Goal: Transaction & Acquisition: Purchase product/service

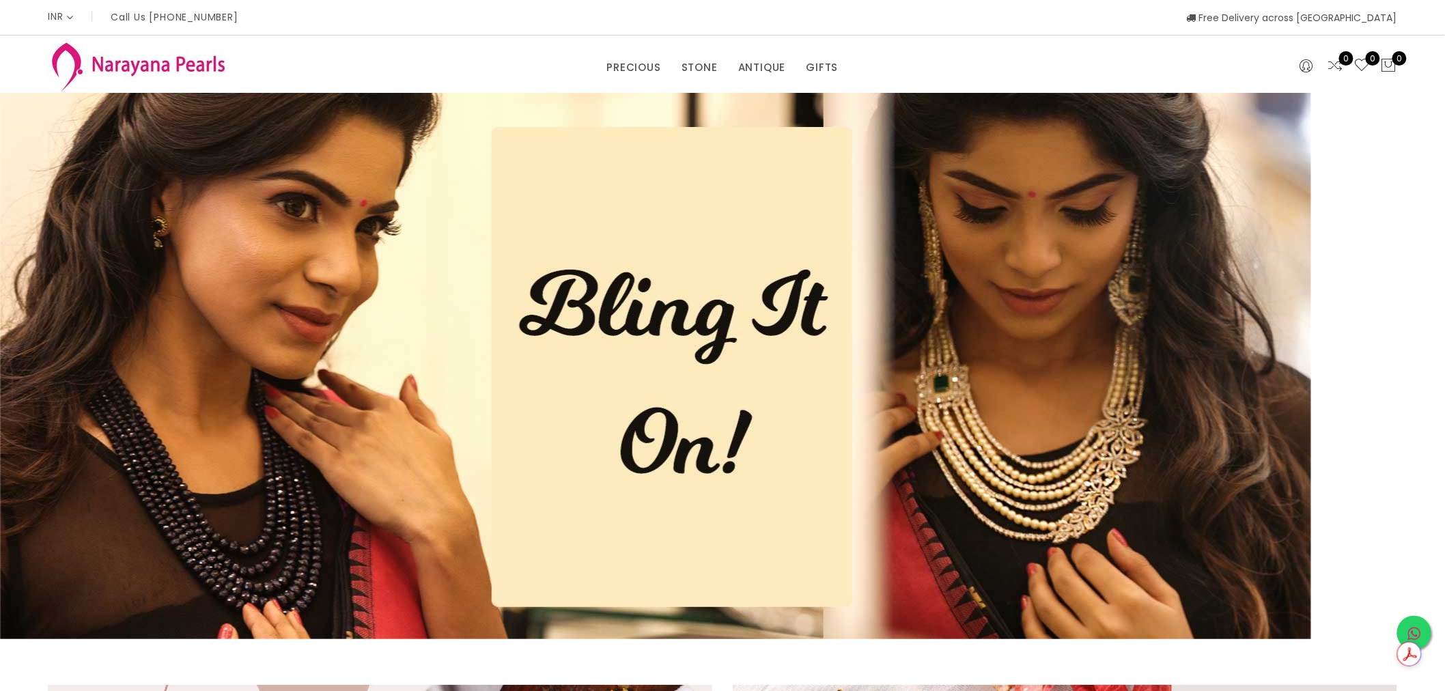
click at [1422, 632] on link at bounding box center [1414, 633] width 34 height 34
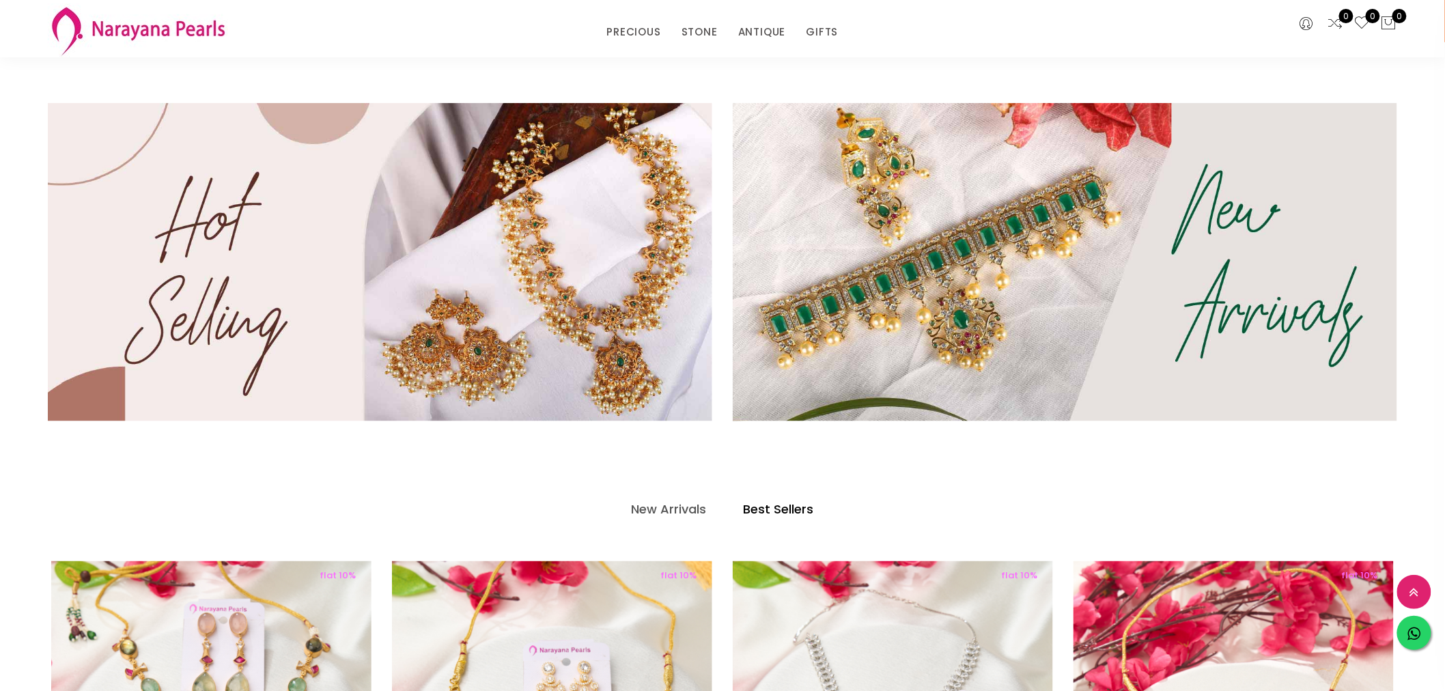
scroll to position [606, 0]
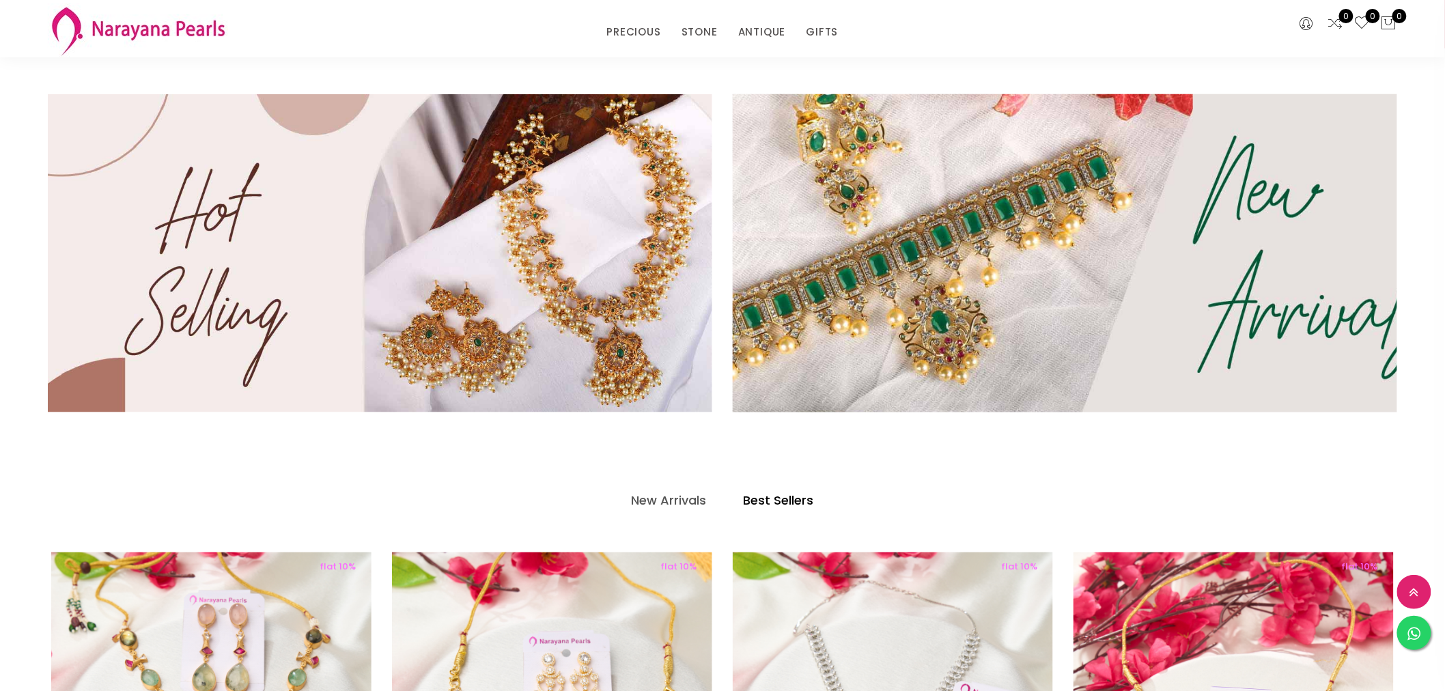
click at [1269, 268] on img at bounding box center [1065, 254] width 798 height 382
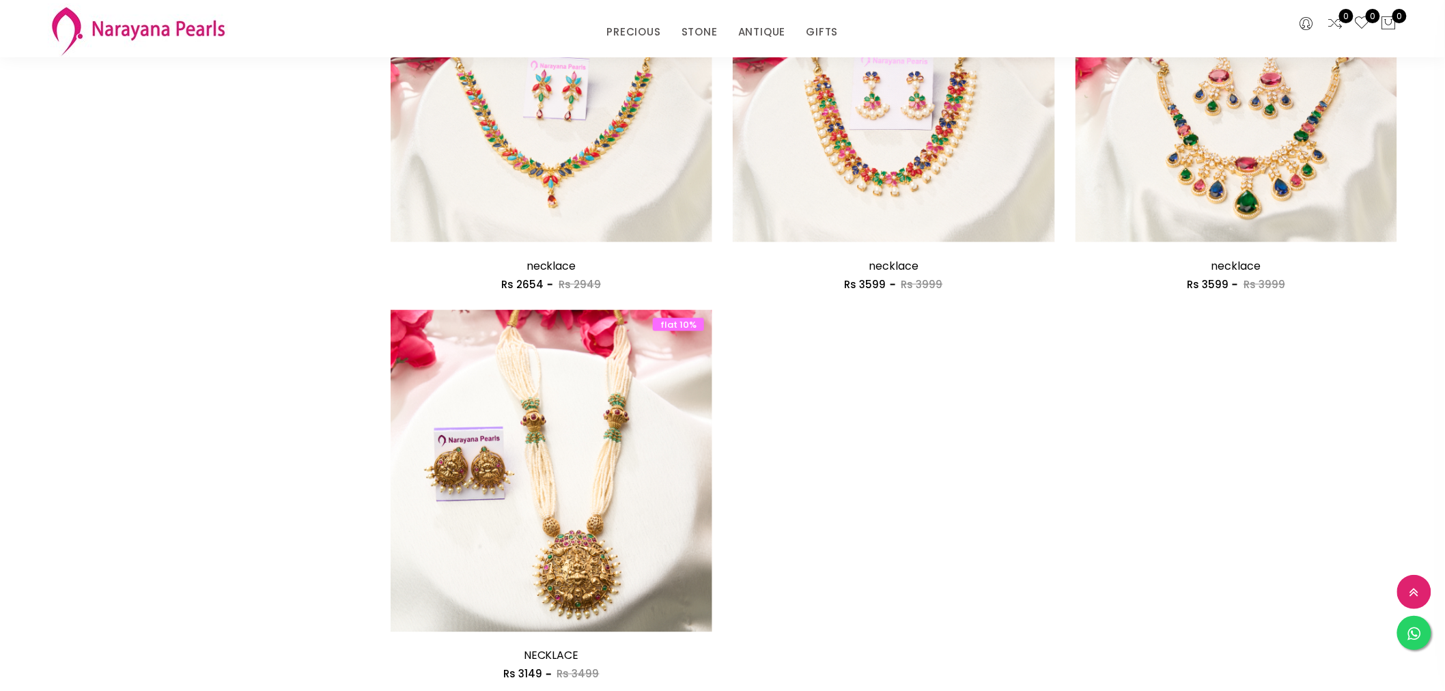
scroll to position [683, 0]
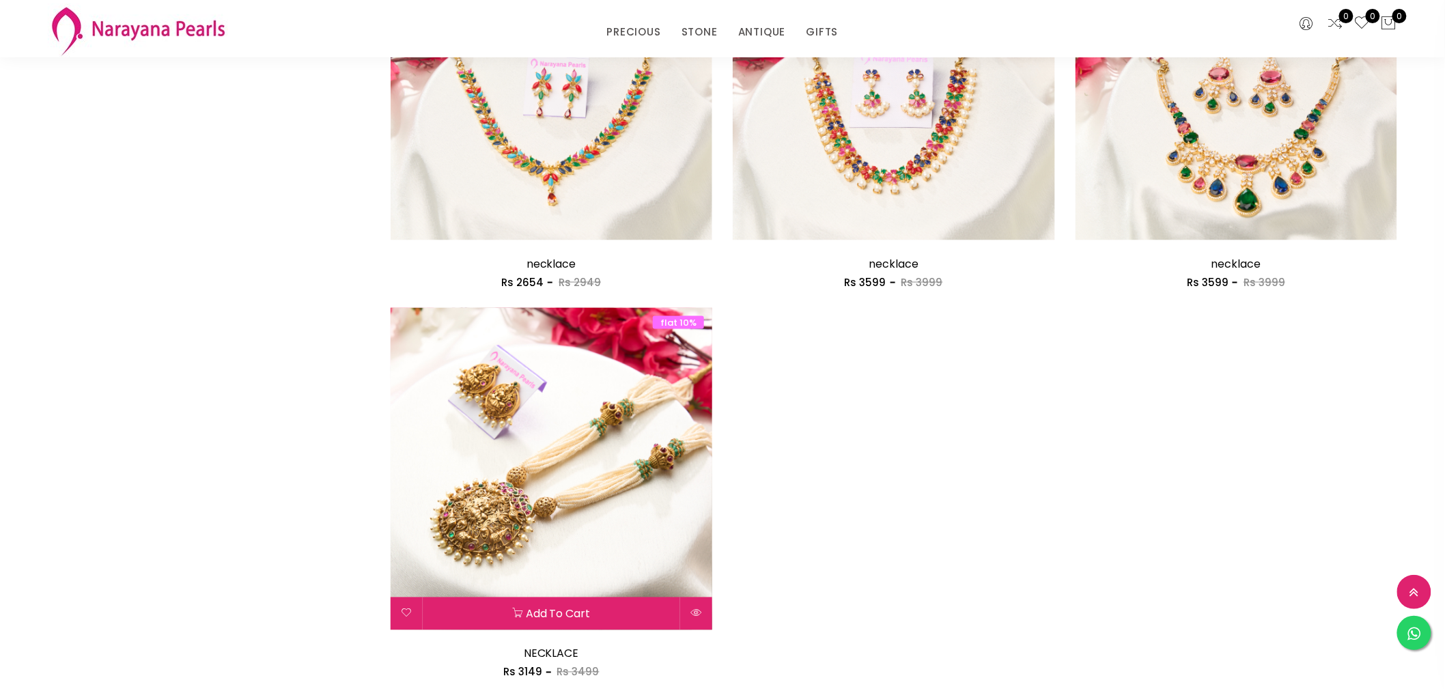
click at [580, 489] on img at bounding box center [552, 469] width 322 height 322
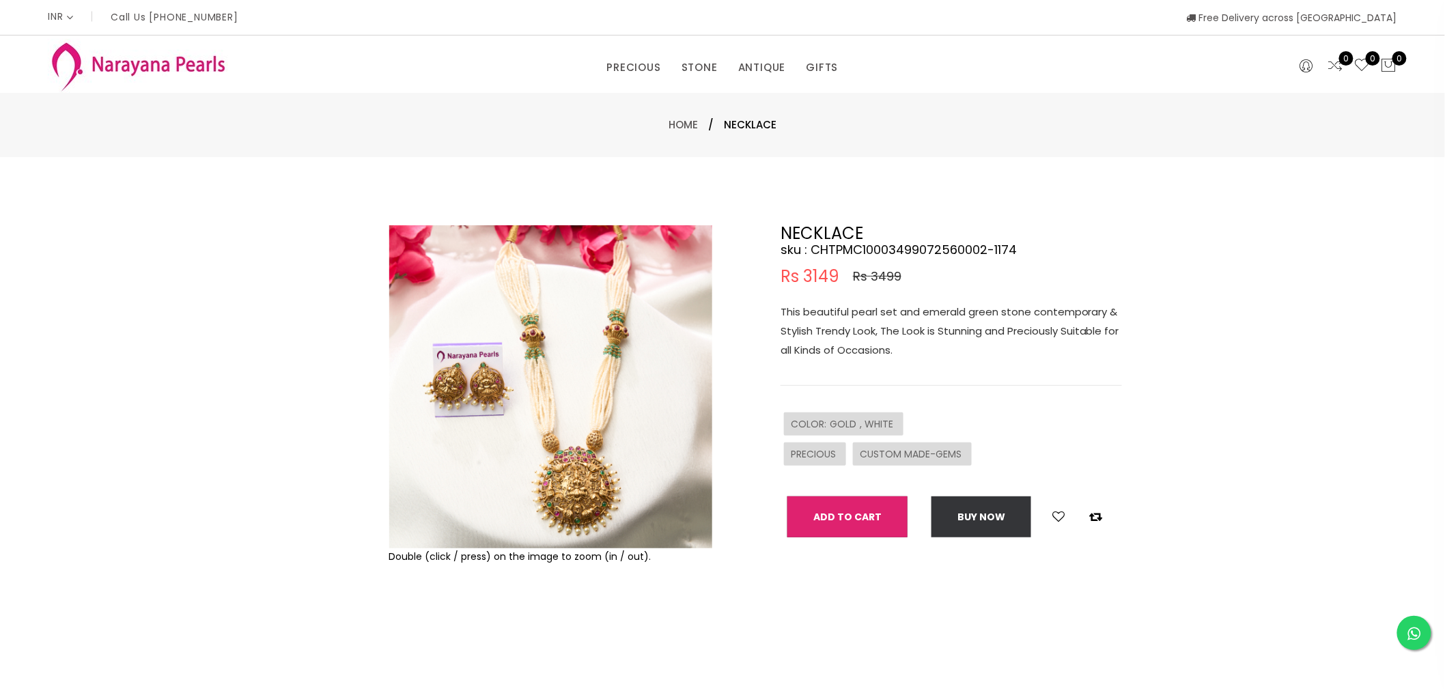
click at [858, 513] on button "Add To Cart" at bounding box center [847, 516] width 120 height 41
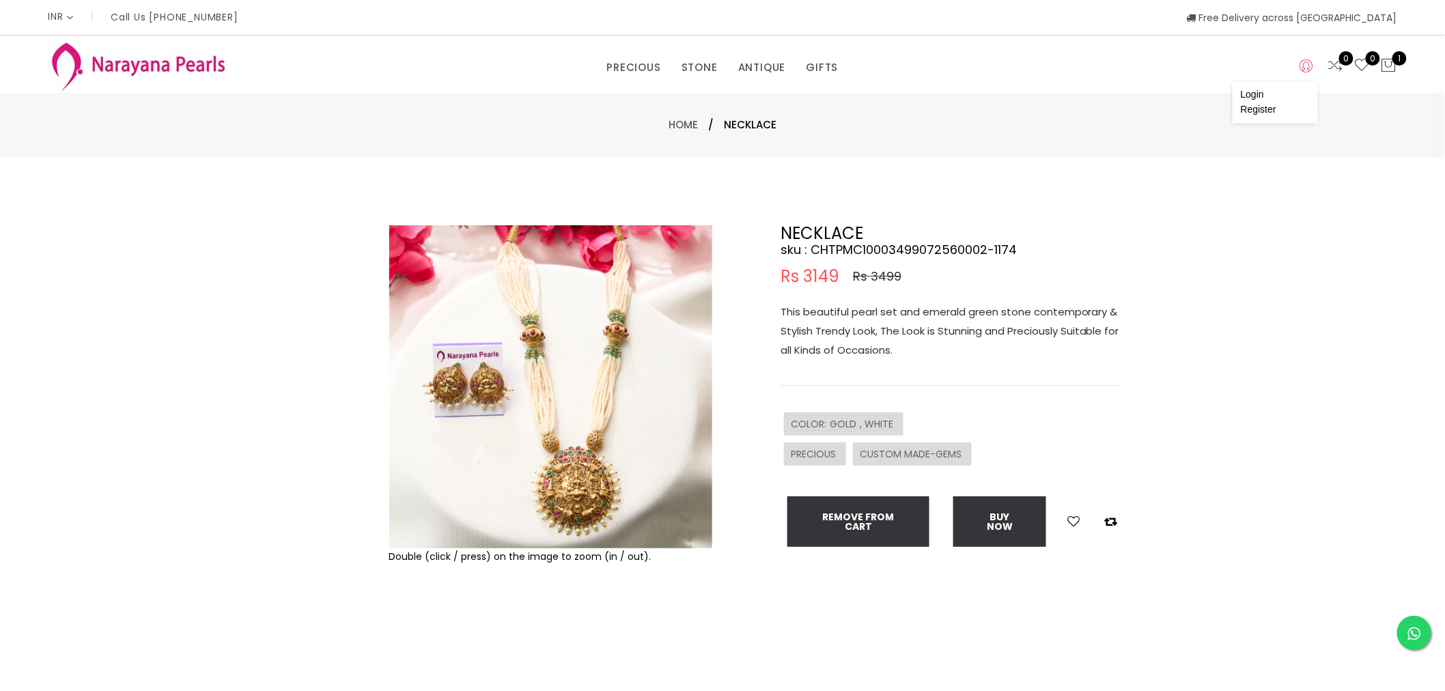
click at [1308, 64] on icon at bounding box center [1306, 66] width 13 height 16
click at [1257, 94] on link "Login" at bounding box center [1252, 94] width 23 height 11
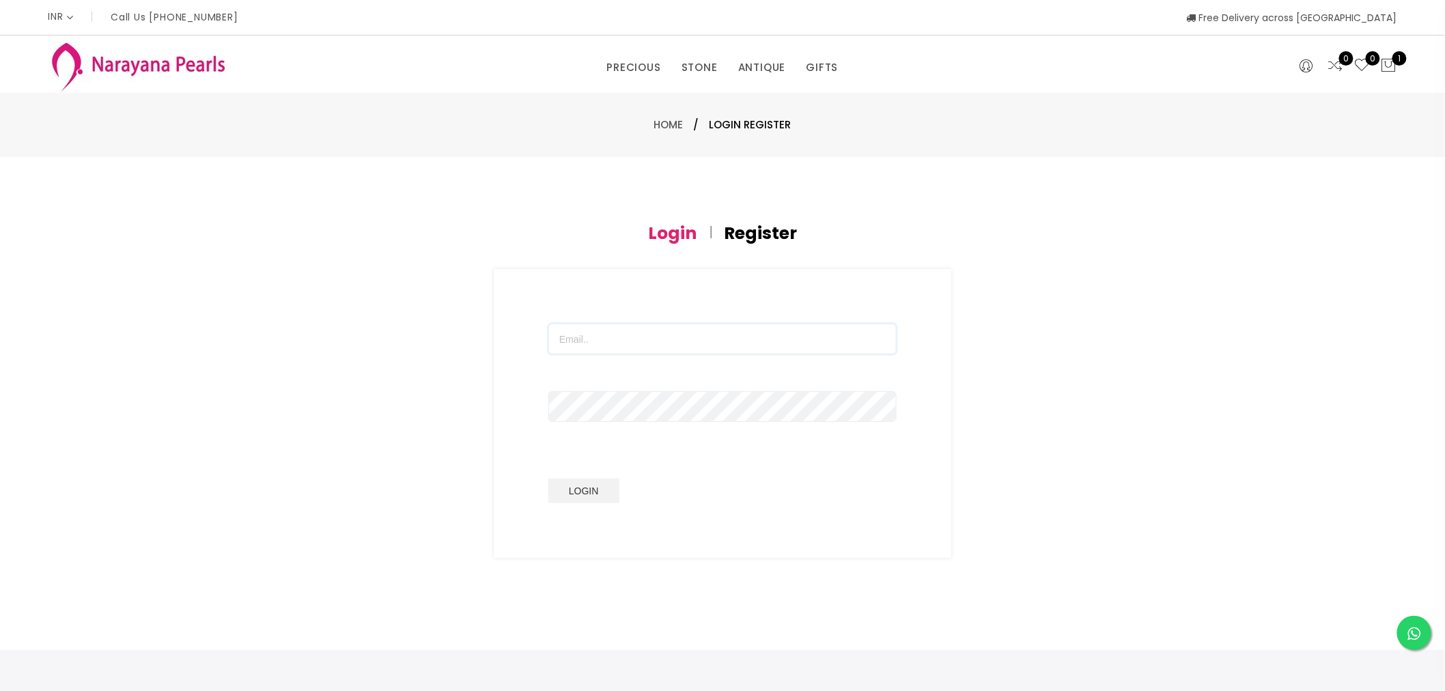
click at [612, 335] on input "text" at bounding box center [722, 339] width 348 height 31
type input "[EMAIL_ADDRESS][DOMAIN_NAME]"
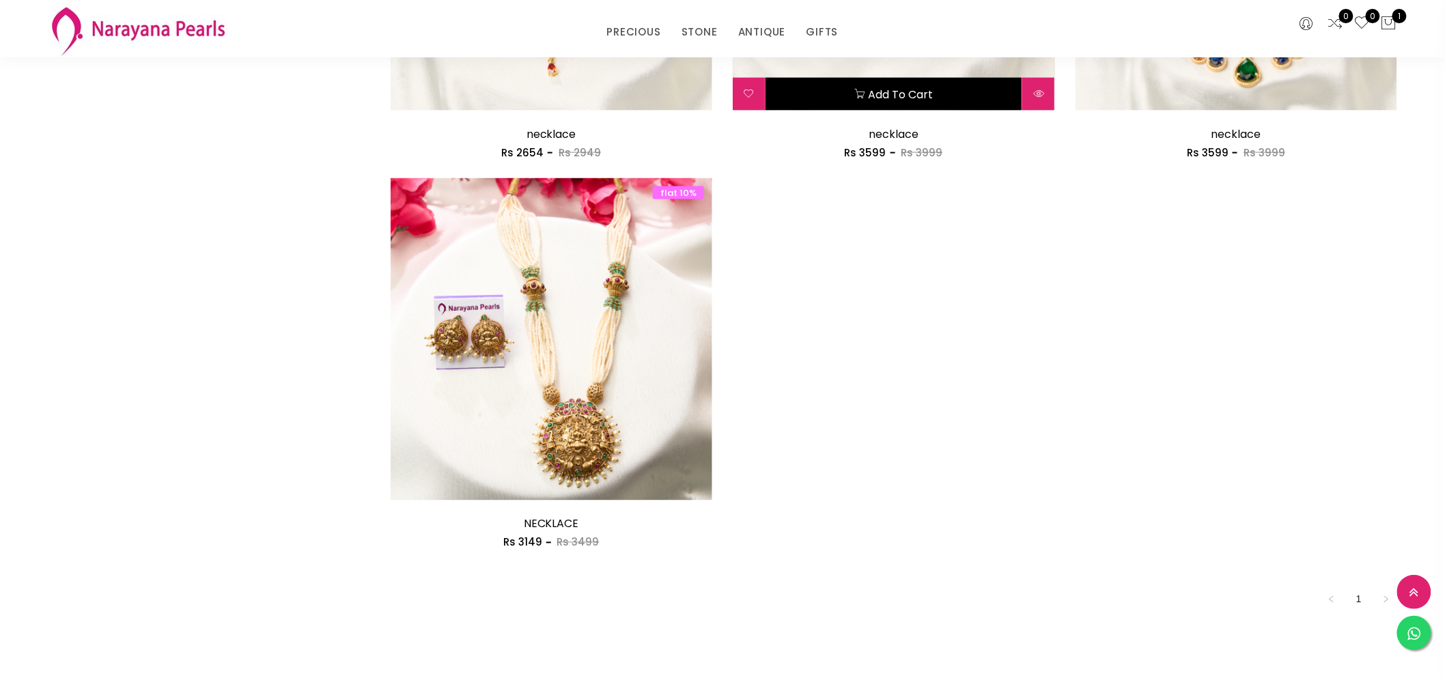
scroll to position [281, 0]
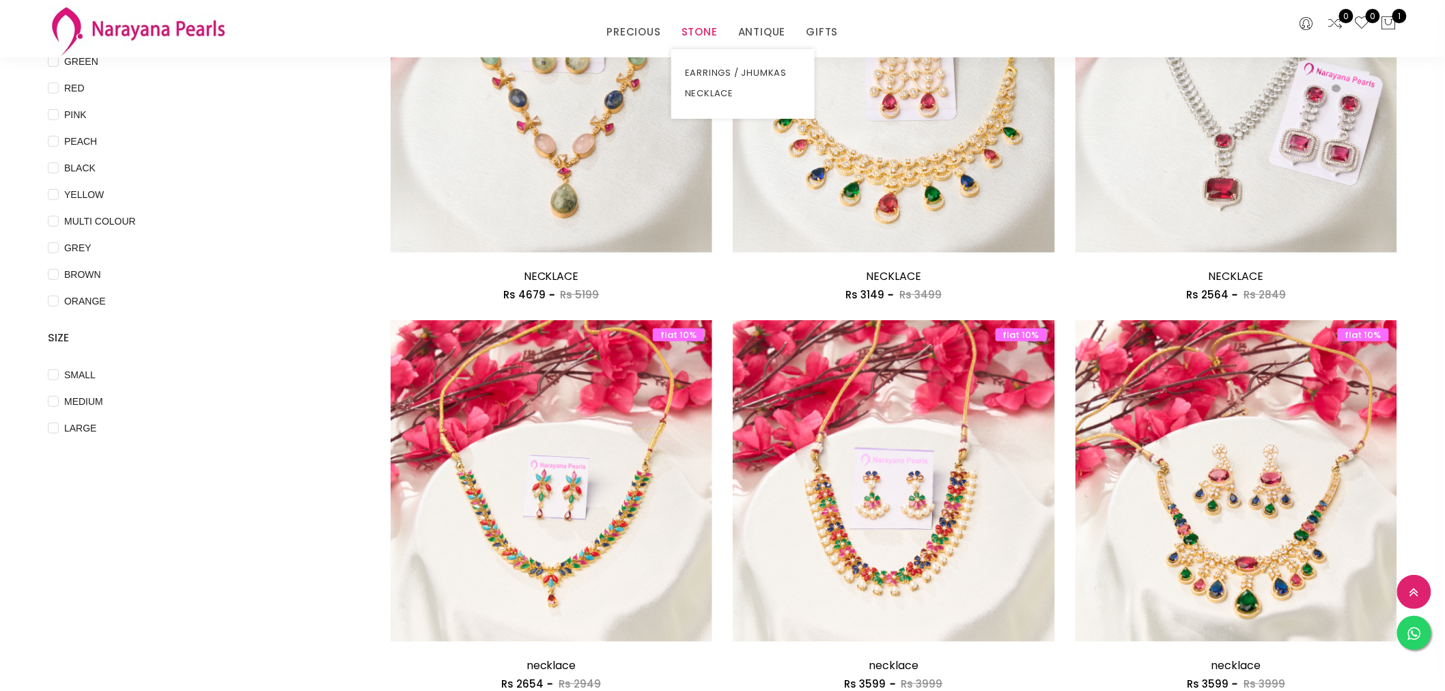
click at [700, 25] on link "STONE" at bounding box center [699, 32] width 36 height 20
click at [698, 32] on link "STONE" at bounding box center [699, 32] width 36 height 20
click at [703, 68] on link "EARRINGS / JHUMKAS" at bounding box center [743, 73] width 116 height 20
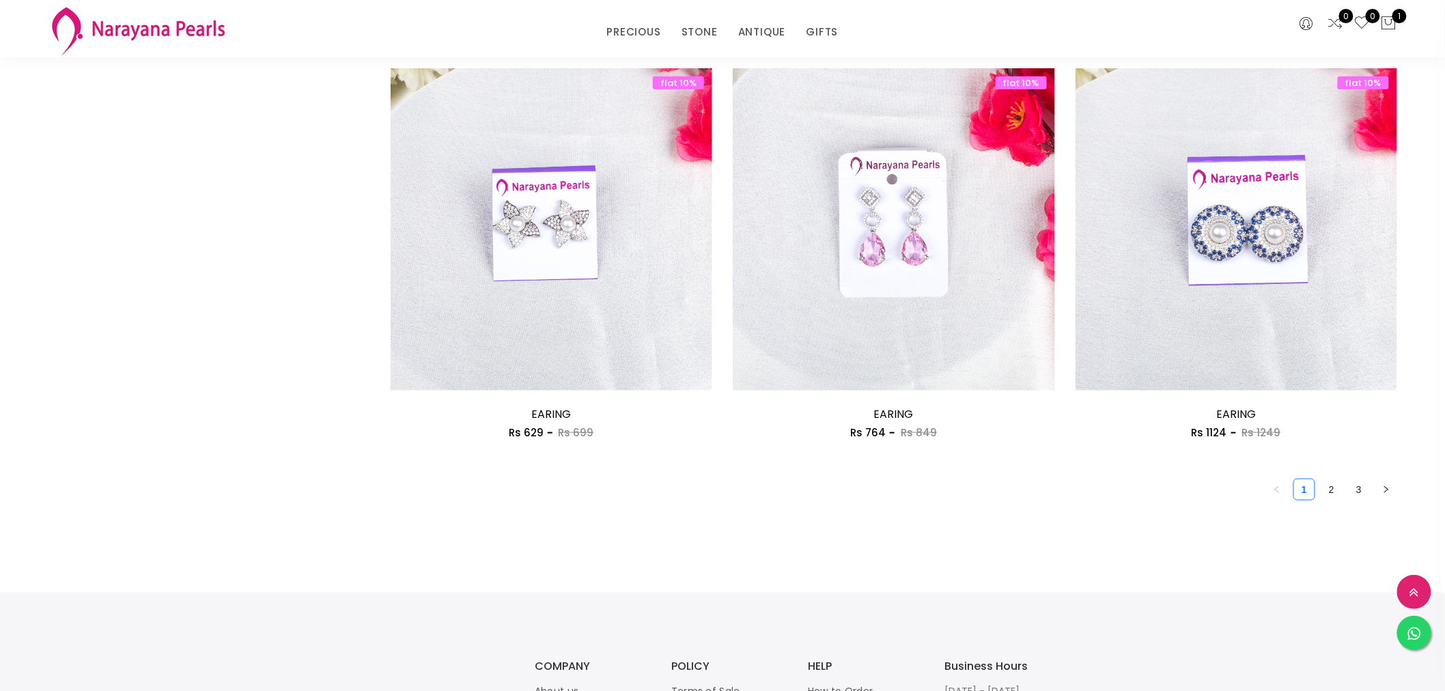
scroll to position [2481, 0]
click at [1329, 488] on link "2" at bounding box center [1331, 489] width 20 height 20
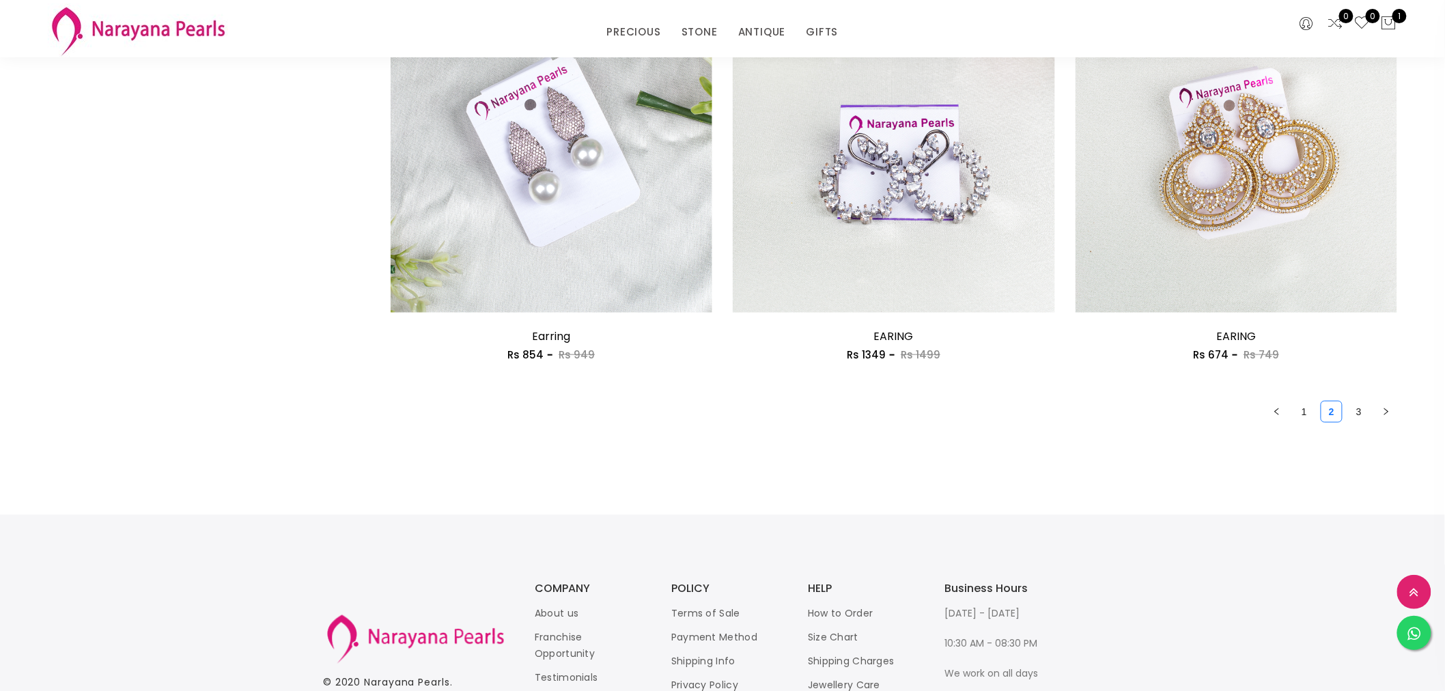
scroll to position [2579, 0]
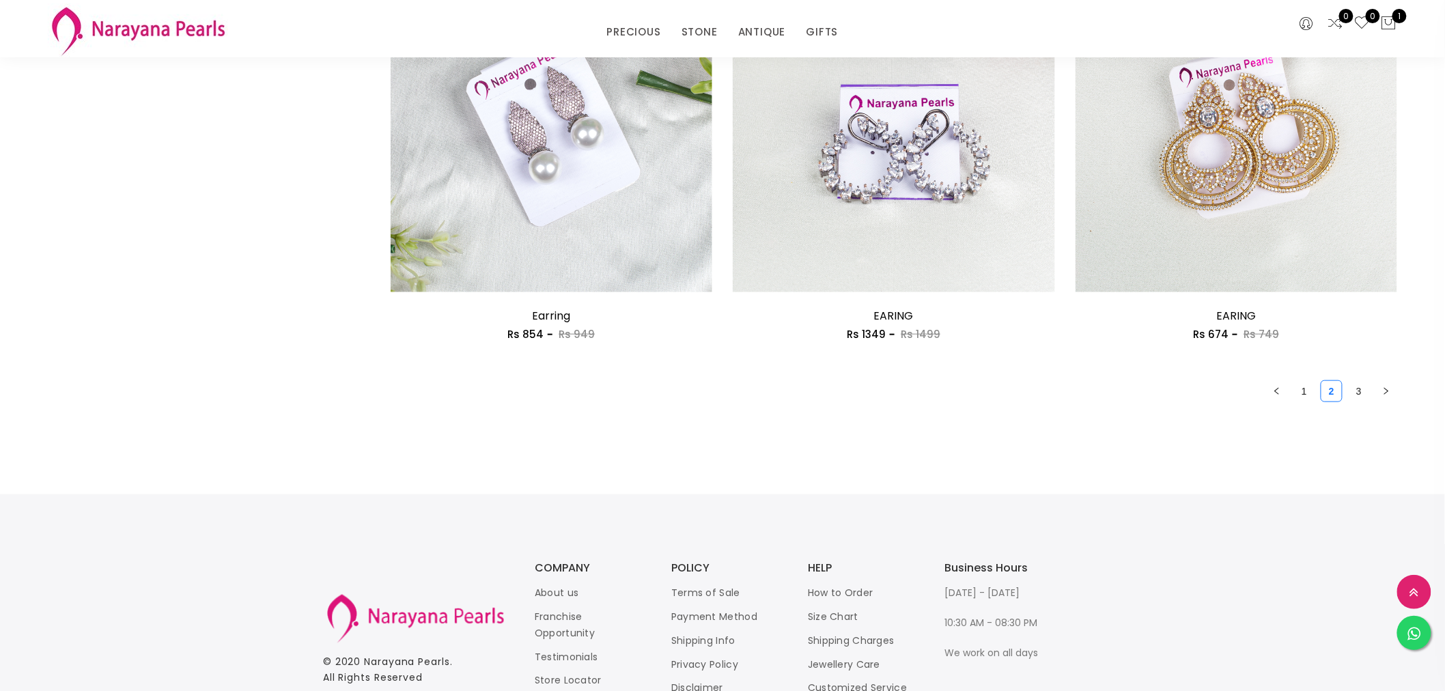
click at [1362, 390] on link "3" at bounding box center [1359, 391] width 20 height 20
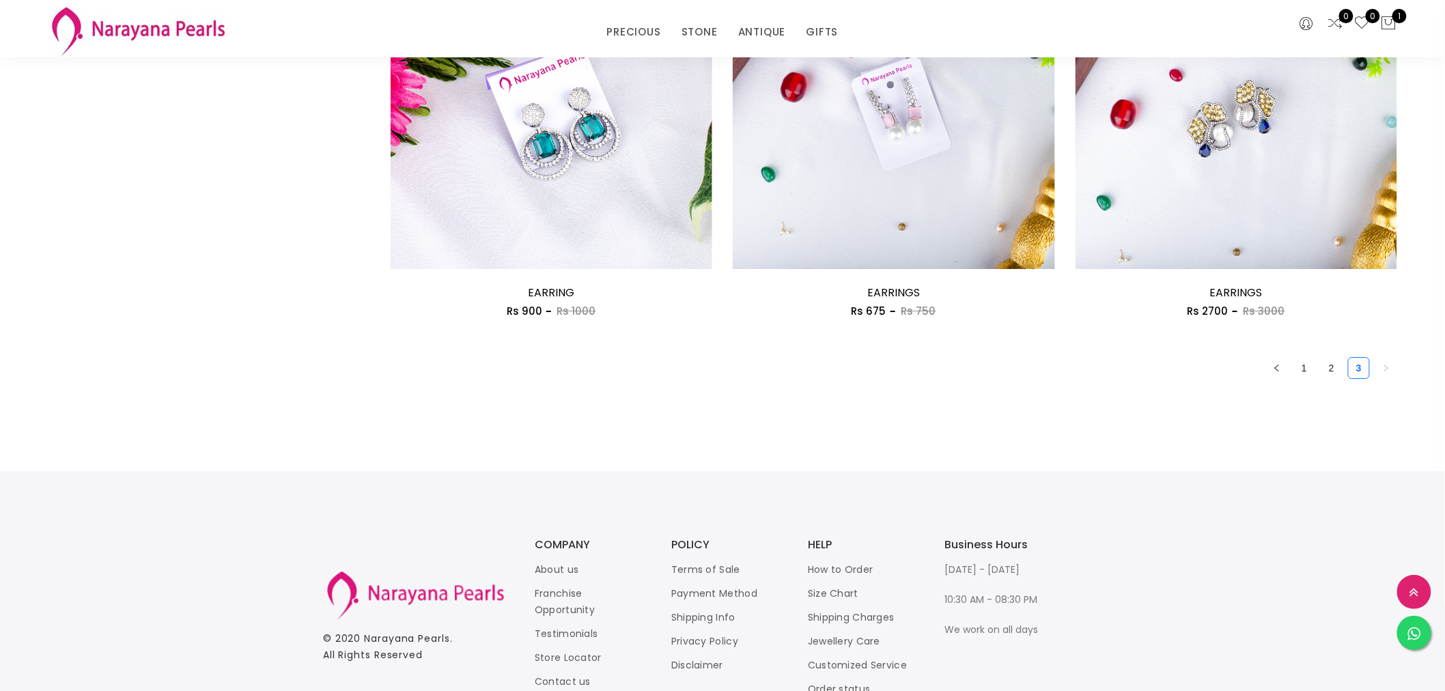
scroll to position [1896, 0]
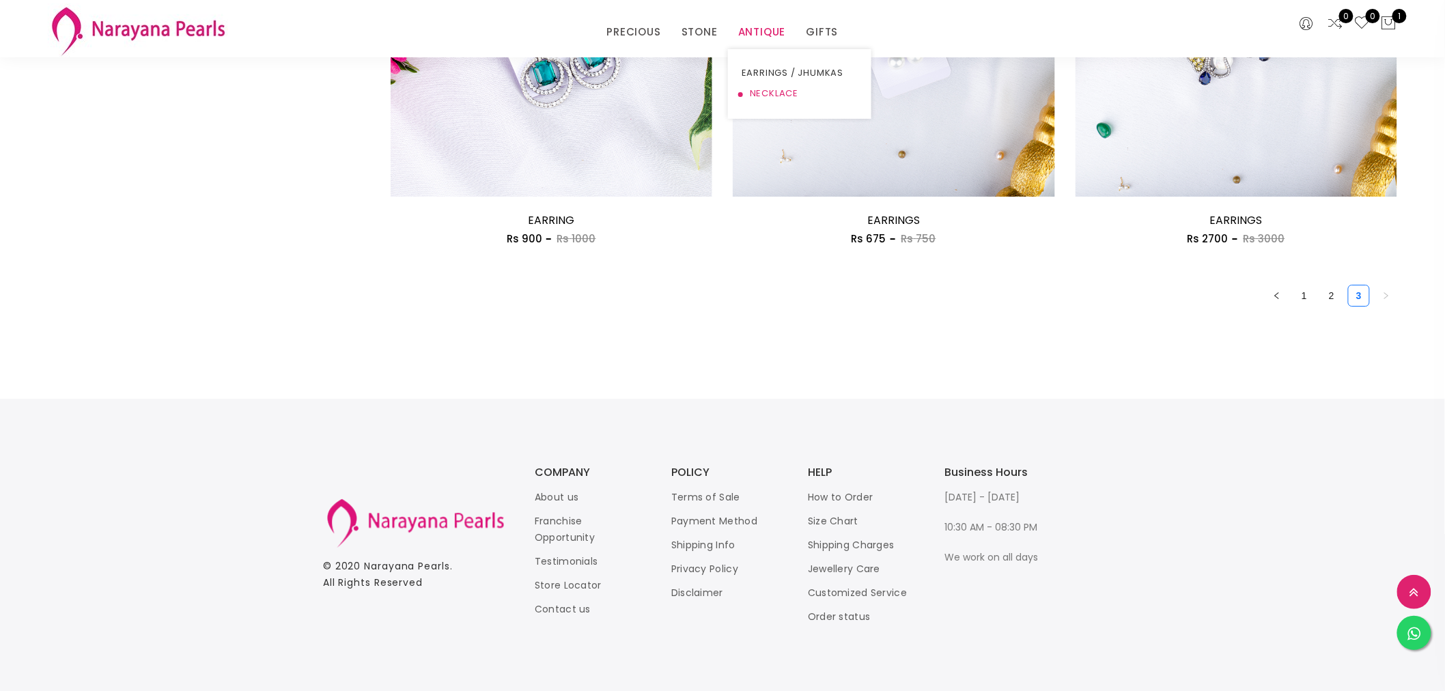
click at [749, 92] on link "NECKLACE" at bounding box center [800, 93] width 116 height 20
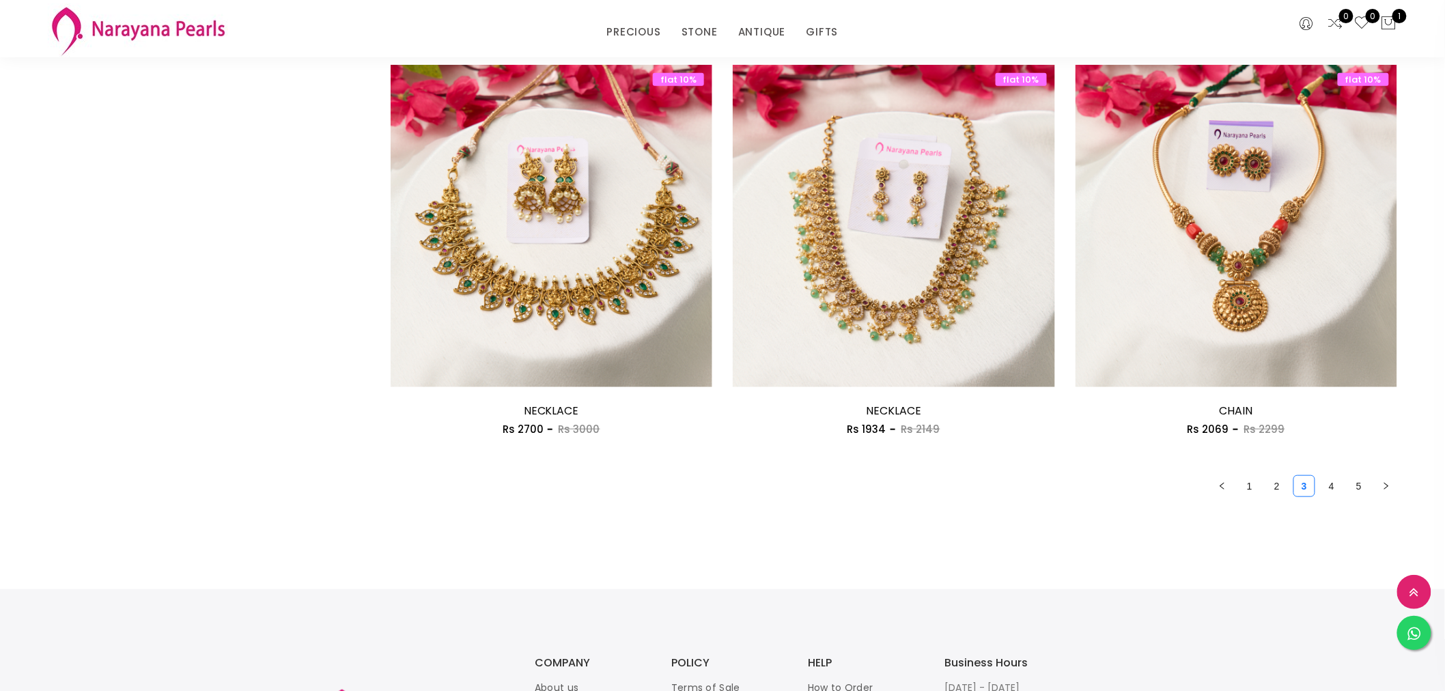
scroll to position [2503, 0]
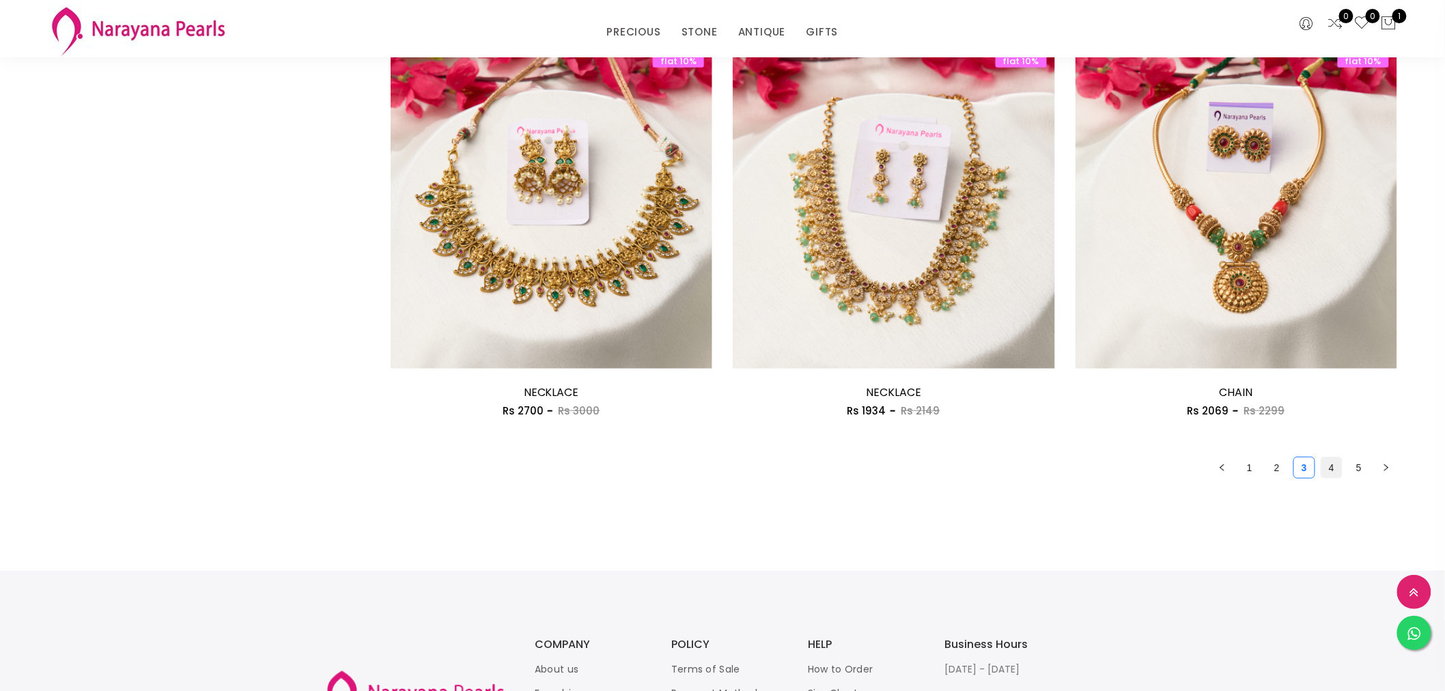
click at [1330, 462] on link "4" at bounding box center [1331, 468] width 20 height 20
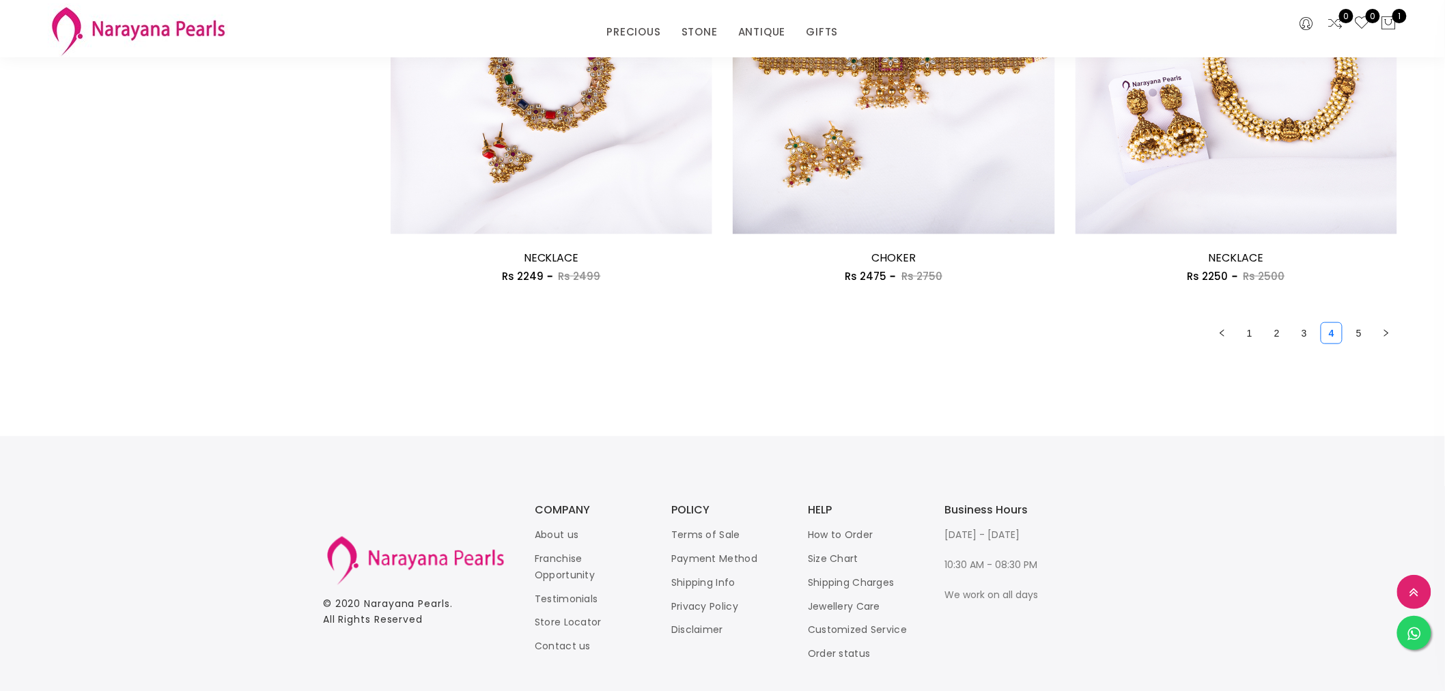
scroll to position [2655, 0]
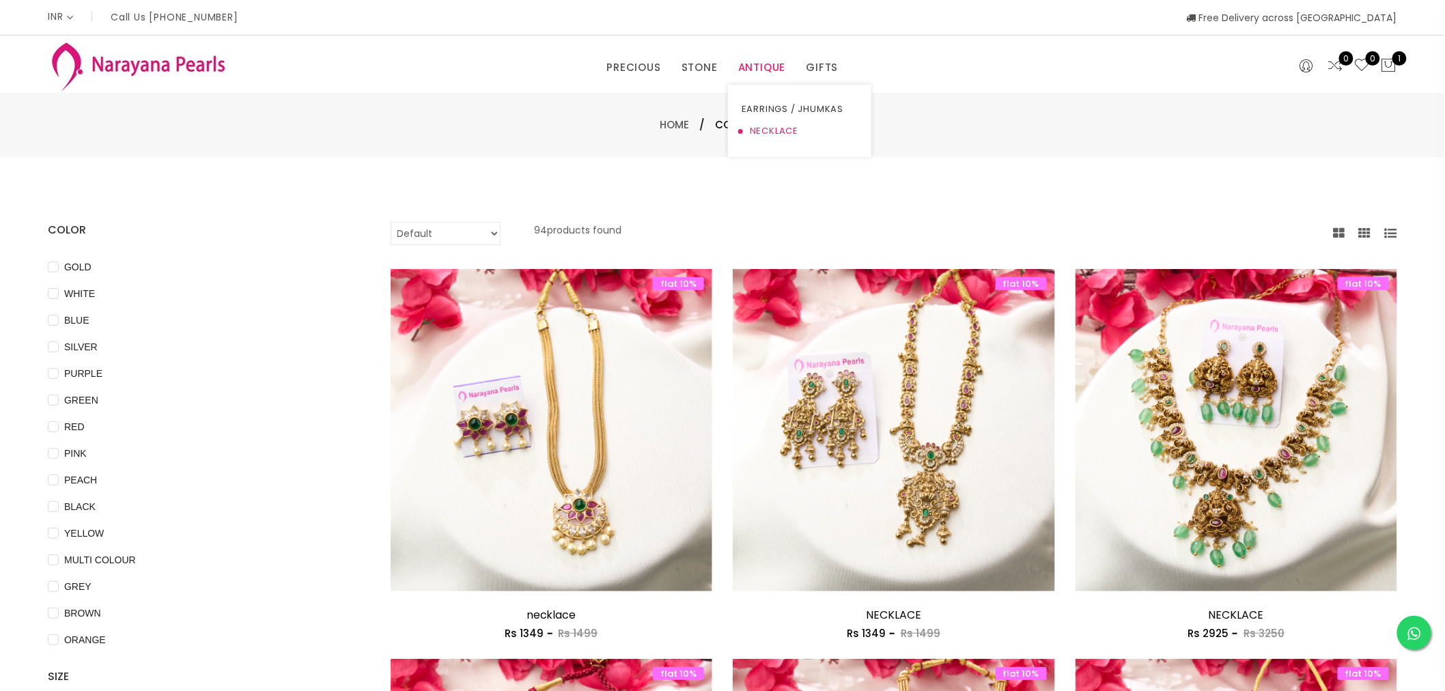
click at [762, 128] on link "NECKLACE" at bounding box center [800, 131] width 116 height 22
click at [645, 131] on link "PRECIOUS MALA" at bounding box center [668, 131] width 116 height 22
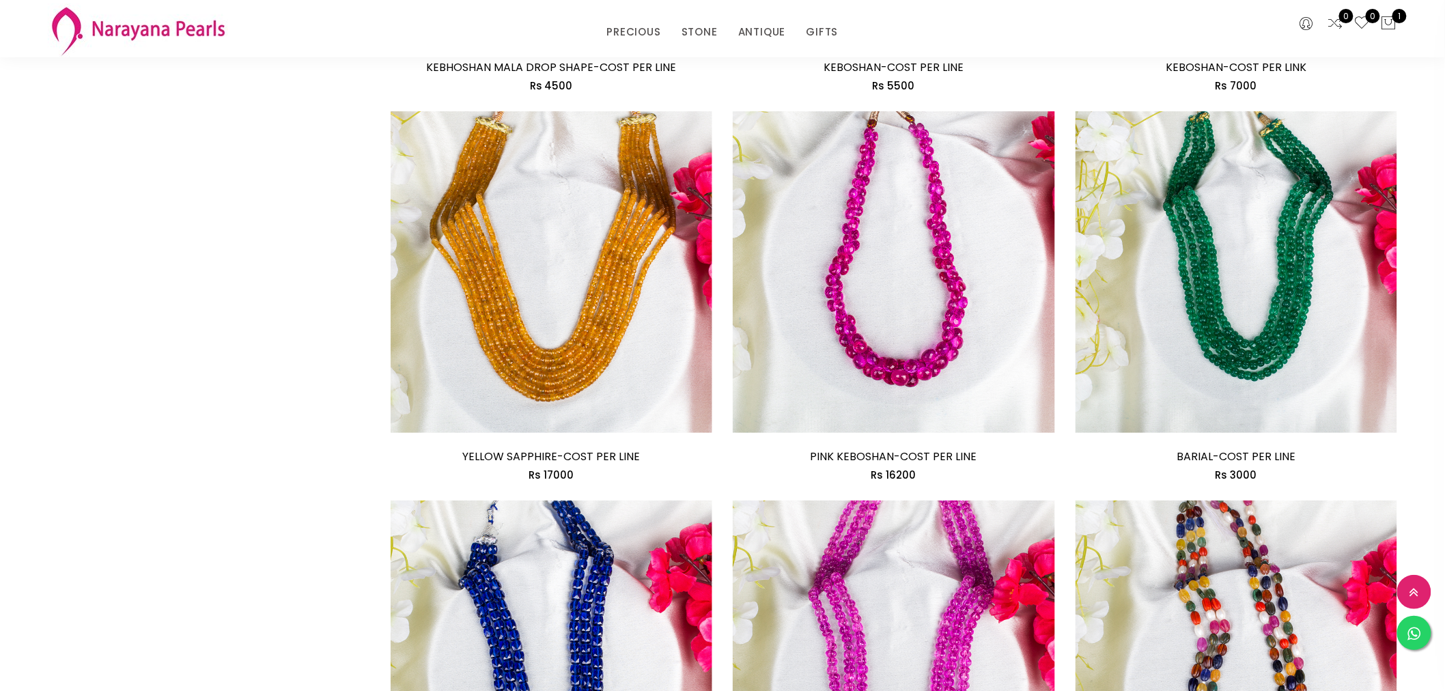
scroll to position [2503, 0]
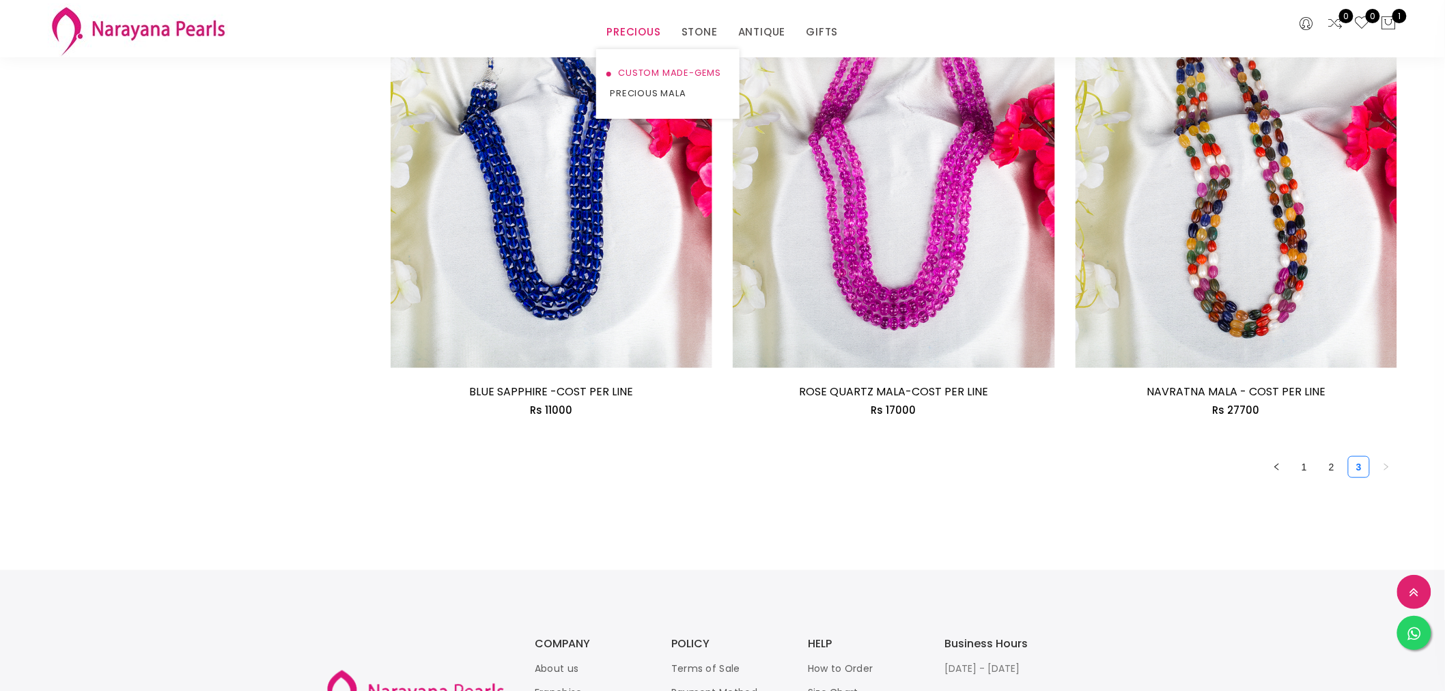
click at [632, 68] on link "CUSTOM MADE-GEMS" at bounding box center [668, 73] width 116 height 20
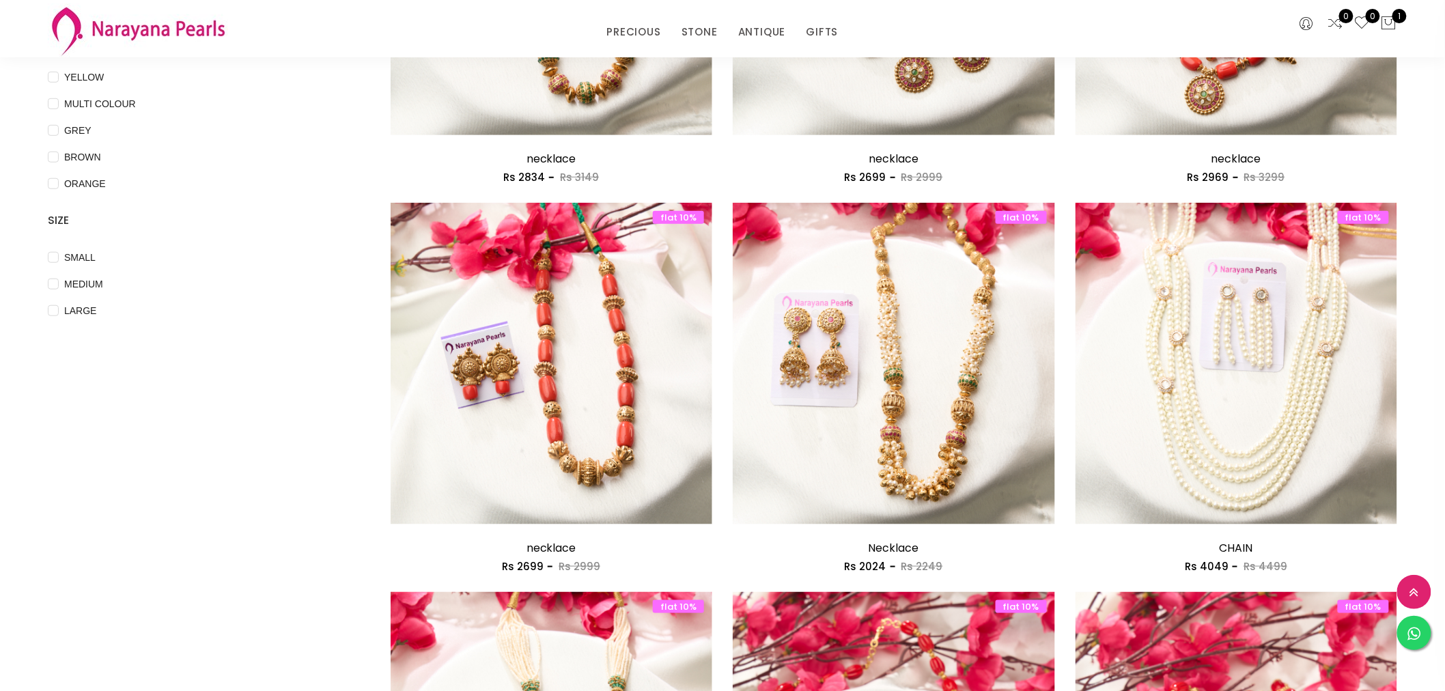
scroll to position [19, 0]
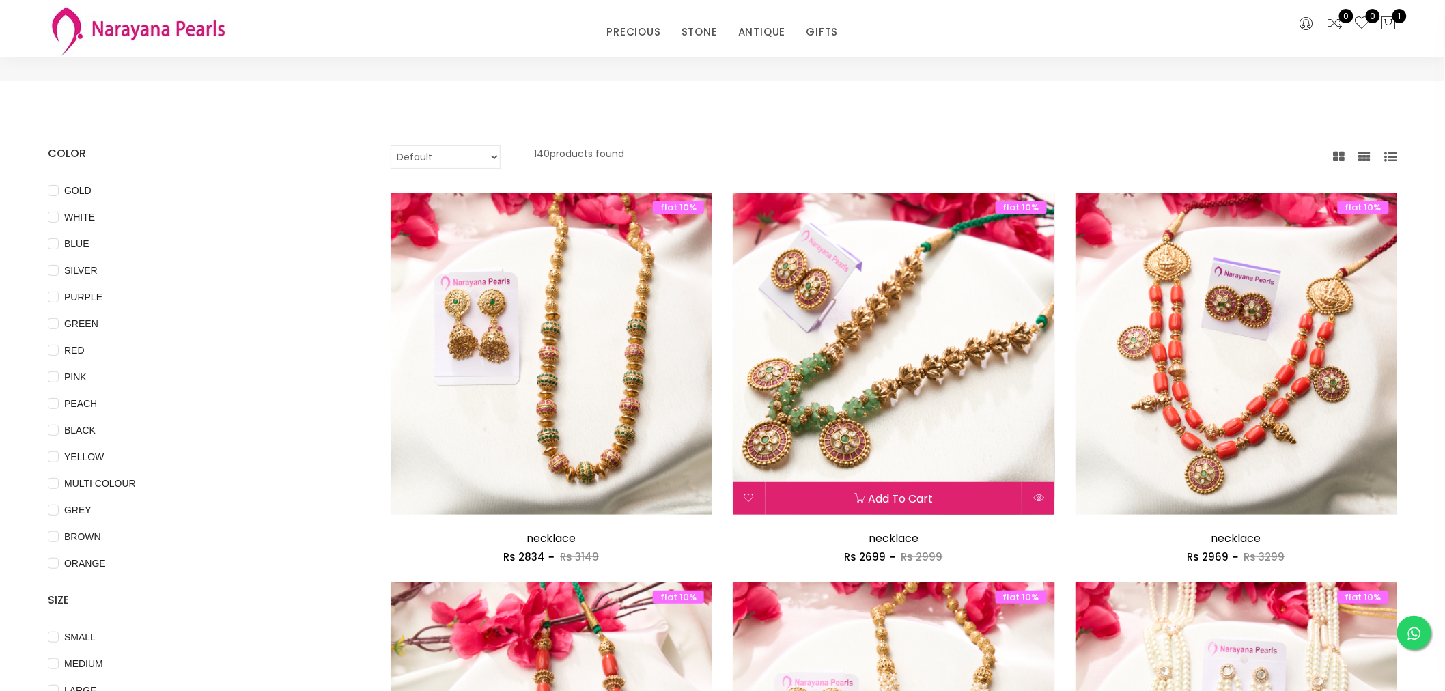
click at [956, 370] on img at bounding box center [894, 354] width 322 height 322
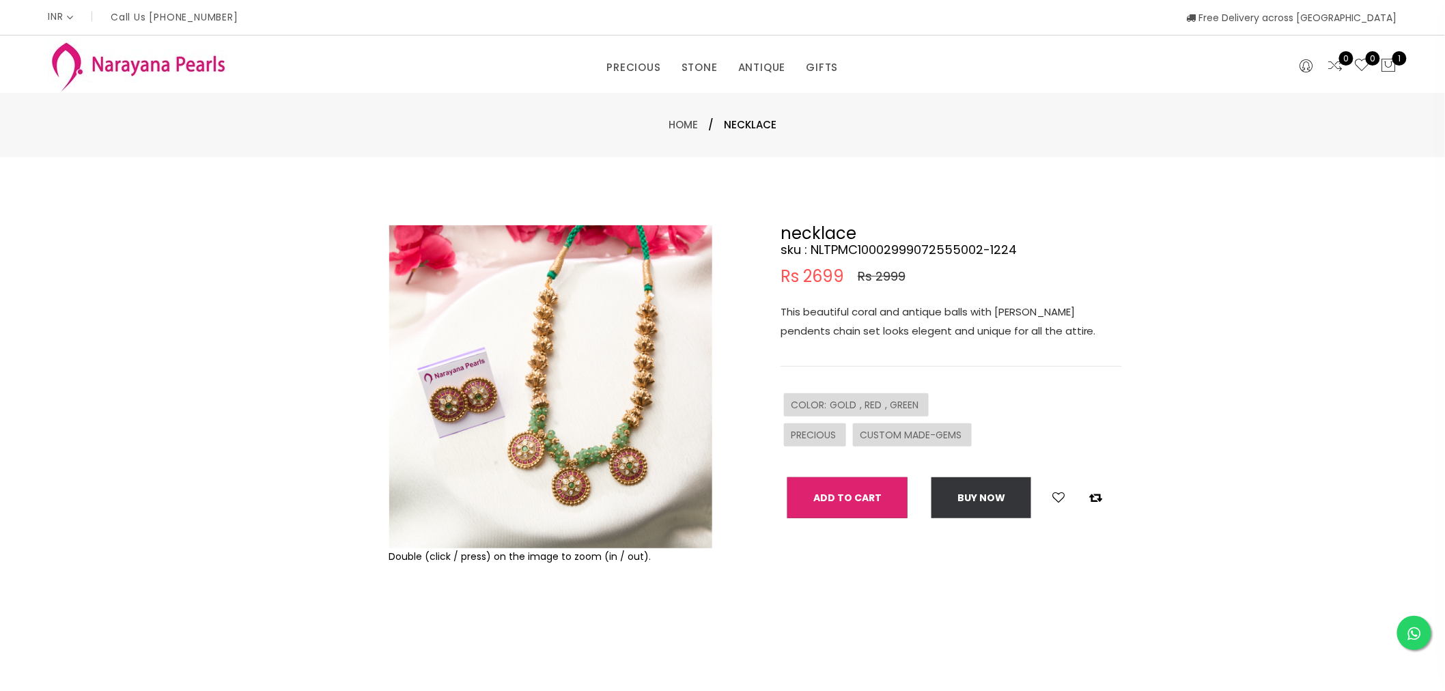
click at [871, 492] on button "Add To Cart" at bounding box center [847, 497] width 120 height 41
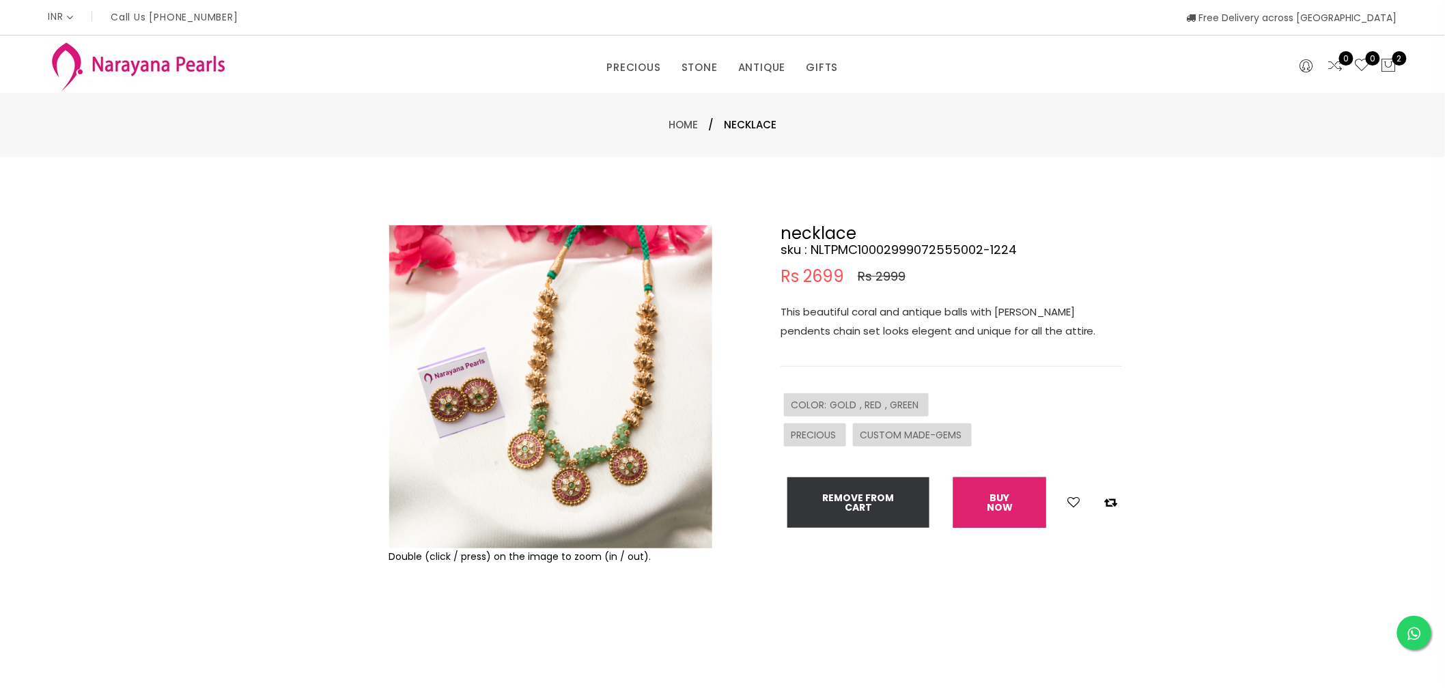
click at [1021, 505] on button "Buy now" at bounding box center [999, 502] width 93 height 51
select select "IN"
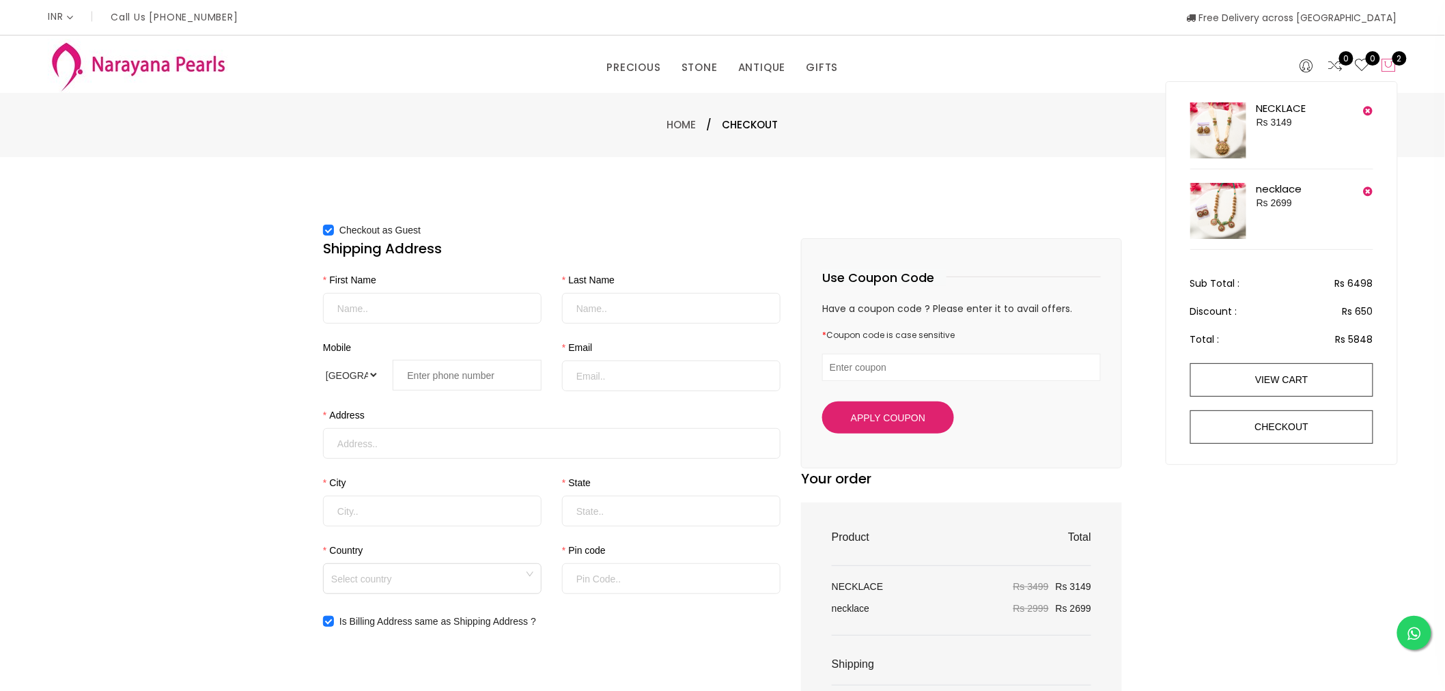
click at [1393, 57] on span "2" at bounding box center [1399, 58] width 14 height 14
click at [1388, 65] on icon at bounding box center [1389, 65] width 16 height 16
click at [1237, 121] on img at bounding box center [1218, 130] width 56 height 56
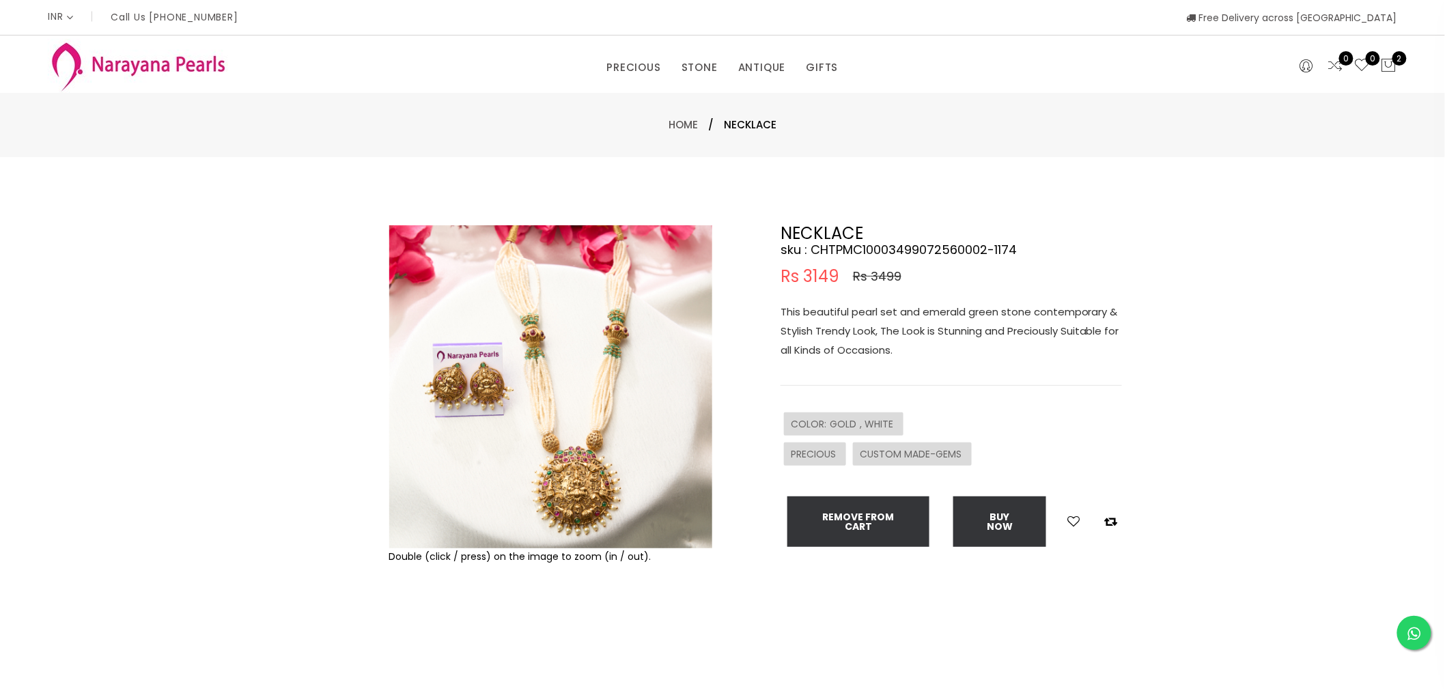
click at [593, 356] on img at bounding box center [550, 386] width 323 height 323
click at [815, 253] on h4 "sku : CHTPMC10003499072560002-1174" at bounding box center [950, 250] width 341 height 16
drag, startPoint x: 783, startPoint y: 230, endPoint x: 981, endPoint y: 254, distance: 199.5
click at [1018, 254] on div "NECKLACE sku : CHTPMC10003499072560002-1174 Rs 3149 Rs 3499 This beautiful pear…" at bounding box center [950, 386] width 341 height 322
drag, startPoint x: 951, startPoint y: 253, endPoint x: 961, endPoint y: 251, distance: 10.4
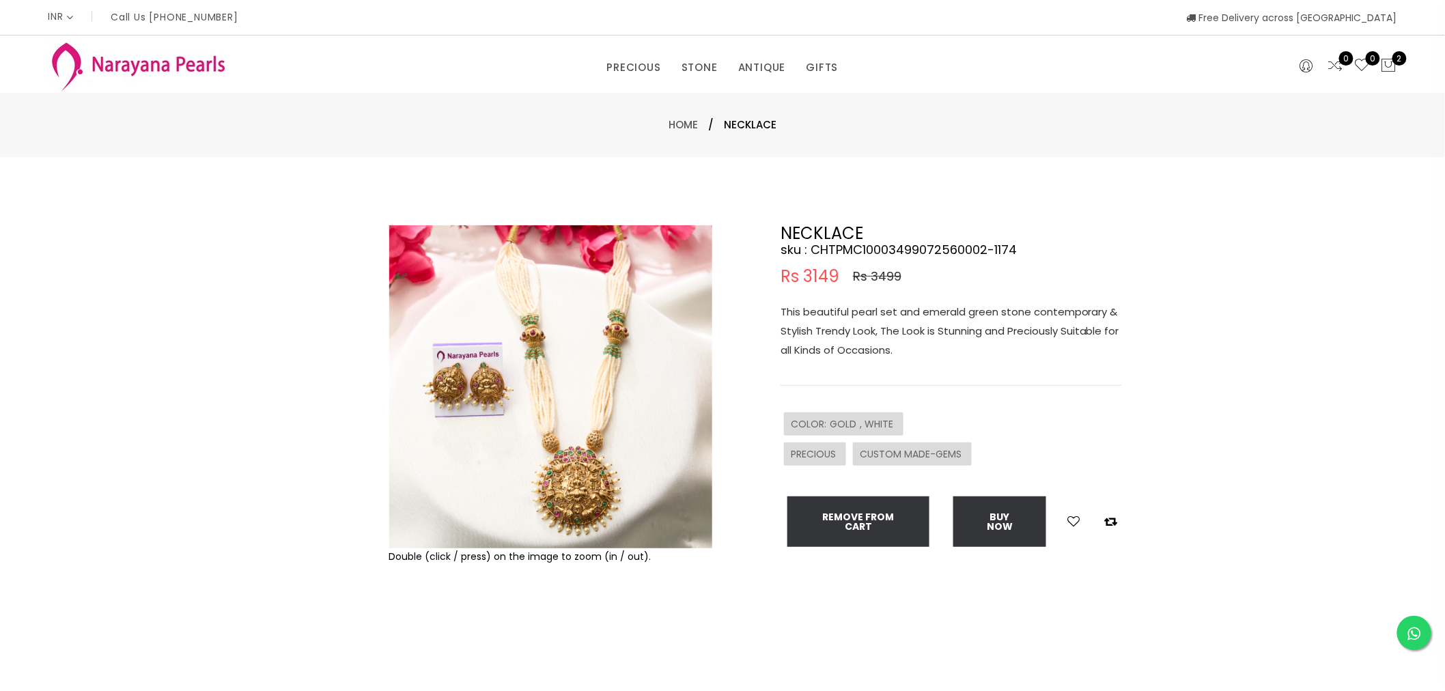
drag, startPoint x: 1083, startPoint y: 143, endPoint x: 1082, endPoint y: 155, distance: 11.6
click at [1198, 337] on div "Double (click / press) on the image to zoom (in / out). NECKLACE sku : CHTPMC10…" at bounding box center [722, 440] width 1445 height 567
click at [1007, 466] on div "PRECIOUS CUSTOM MADE-GEMS" at bounding box center [950, 454] width 341 height 30
click at [1078, 412] on div "COLOR : GOLD , WHITE" at bounding box center [950, 424] width 341 height 30
click at [519, 395] on img at bounding box center [550, 386] width 323 height 323
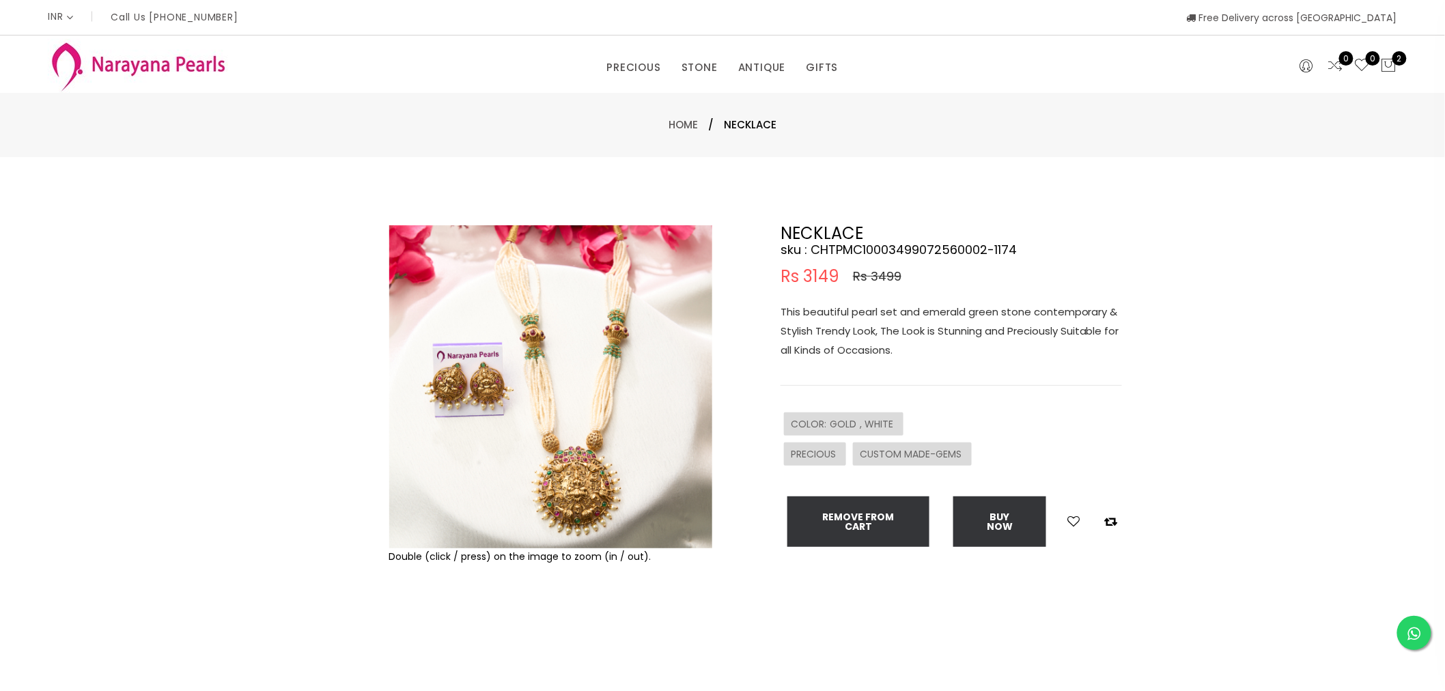
click at [561, 395] on img at bounding box center [550, 386] width 323 height 323
drag, startPoint x: 579, startPoint y: 149, endPoint x: 540, endPoint y: 24, distance: 130.9
click at [579, 148] on div "Home / NECKLACE" at bounding box center [722, 125] width 1445 height 64
